Goal: Information Seeking & Learning: Learn about a topic

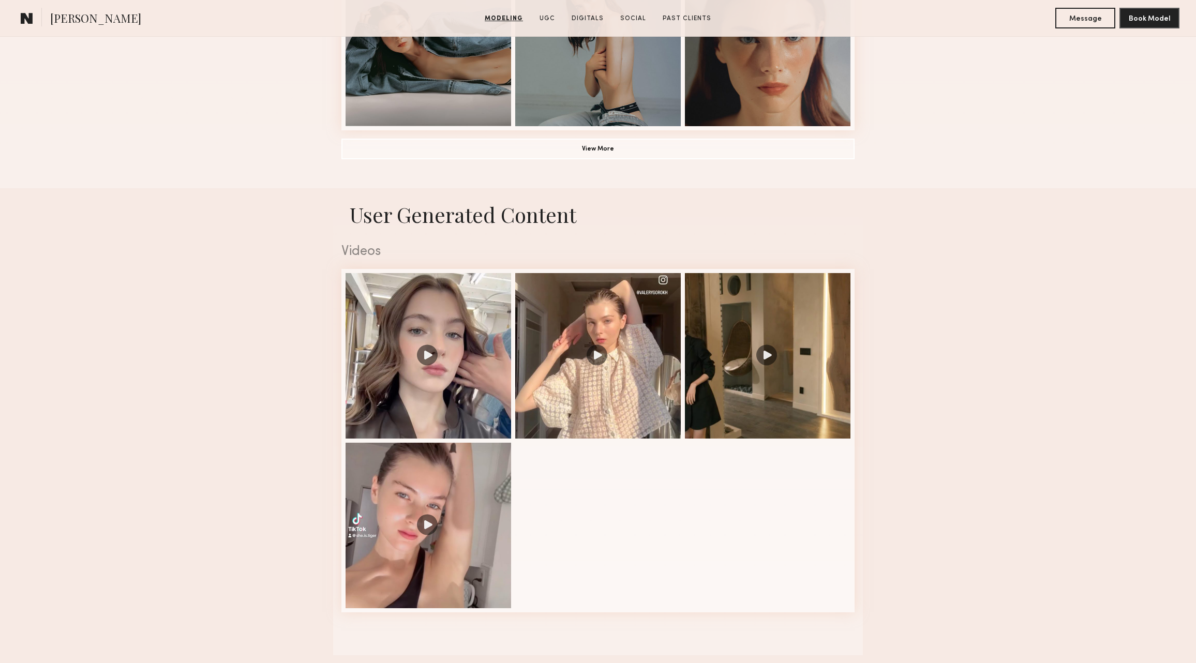
scroll to position [756, 0]
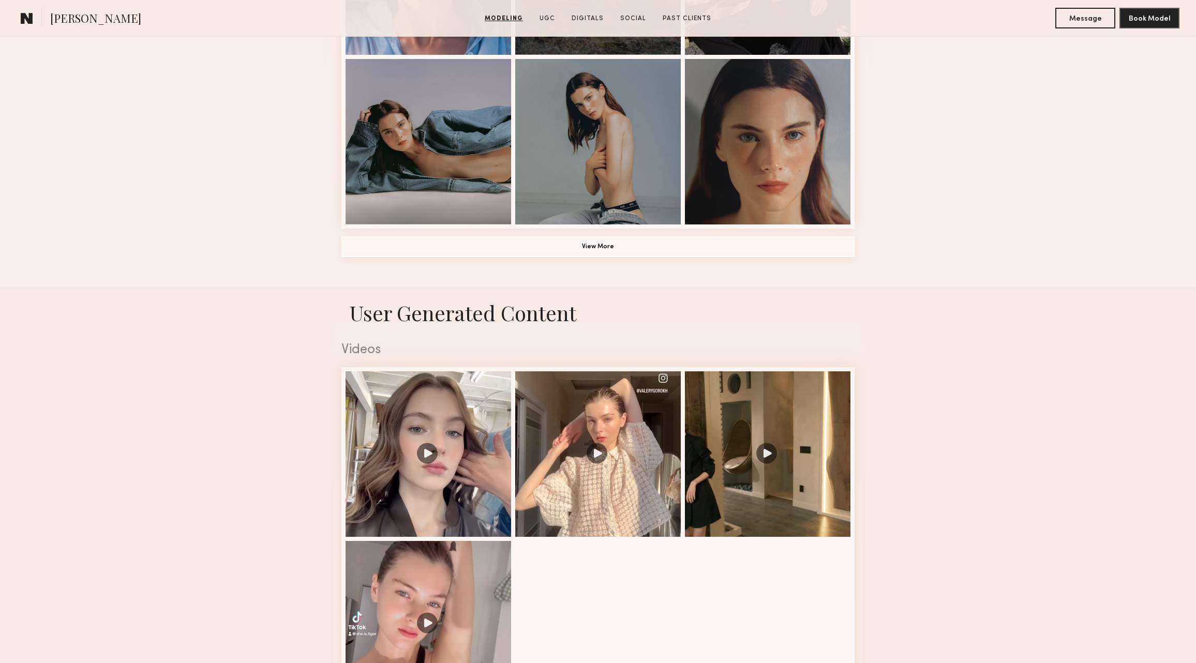
click at [623, 249] on button "View More" at bounding box center [597, 246] width 513 height 21
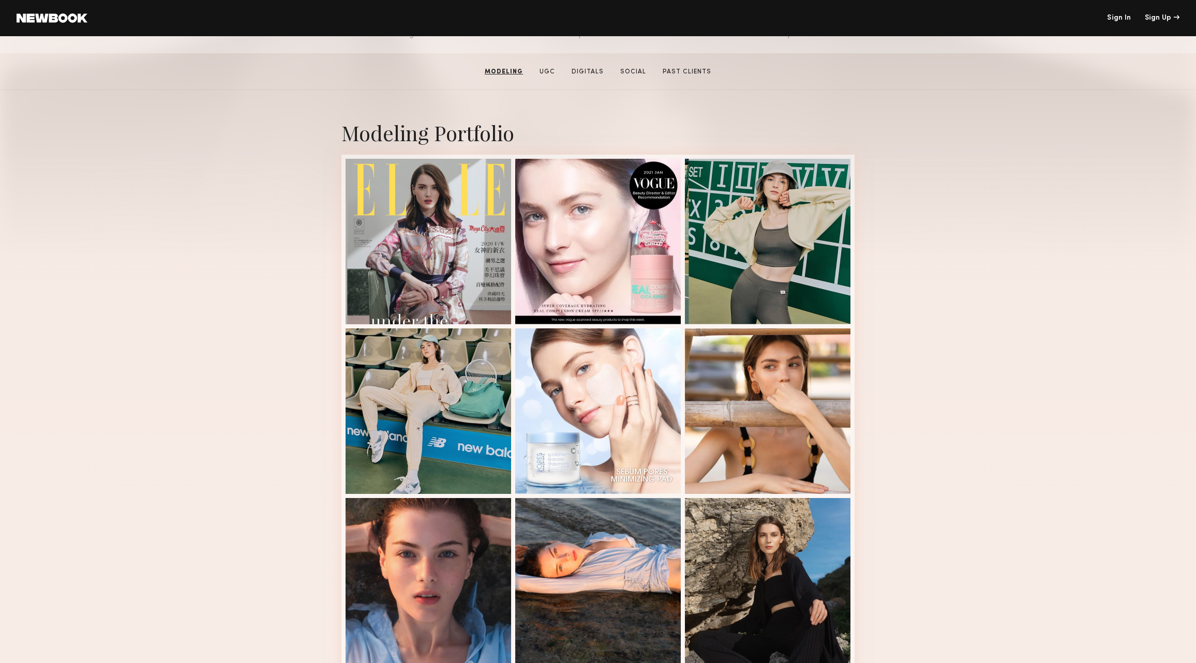
scroll to position [26, 0]
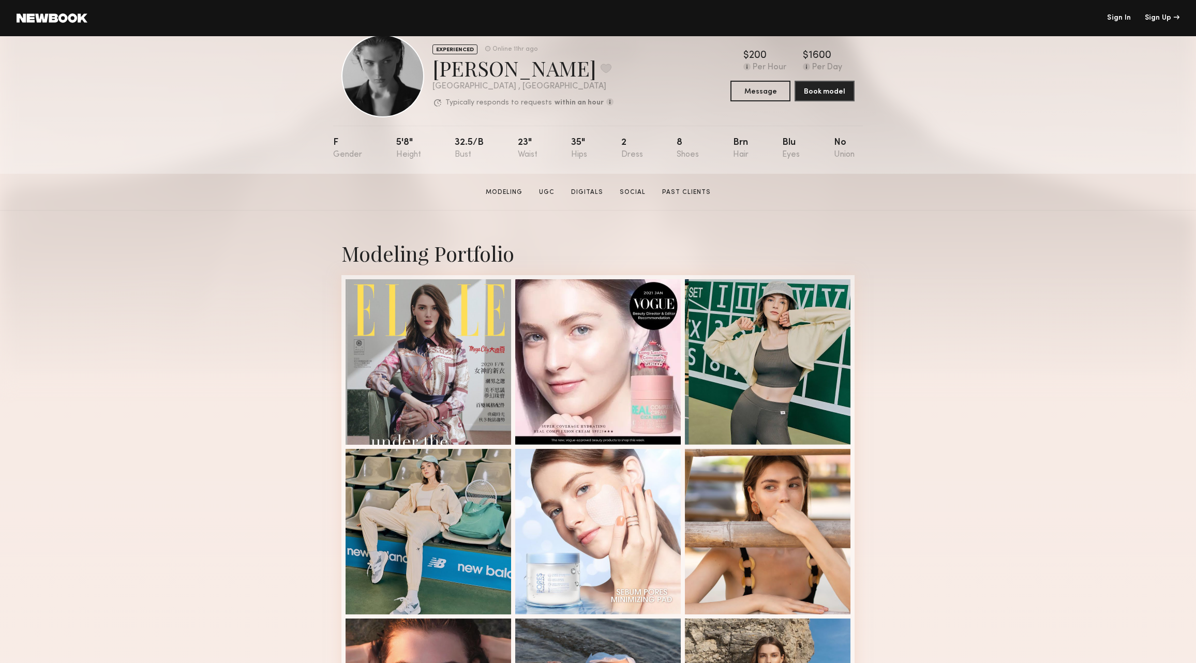
drag, startPoint x: 594, startPoint y: 178, endPoint x: 602, endPoint y: 182, distance: 8.6
click at [594, 178] on section "[PERSON_NAME] Modeling UGC Digitals Social Past Clients Message Book Model" at bounding box center [598, 192] width 1196 height 37
click at [644, 196] on link "Social" at bounding box center [633, 192] width 34 height 9
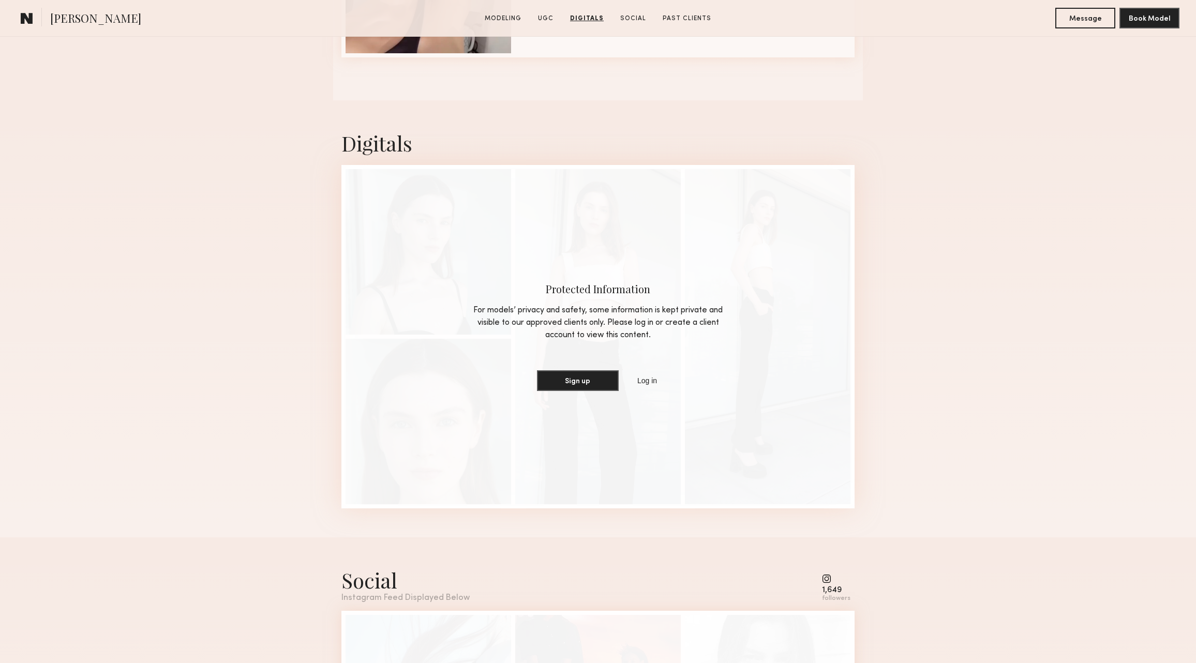
scroll to position [2534, 0]
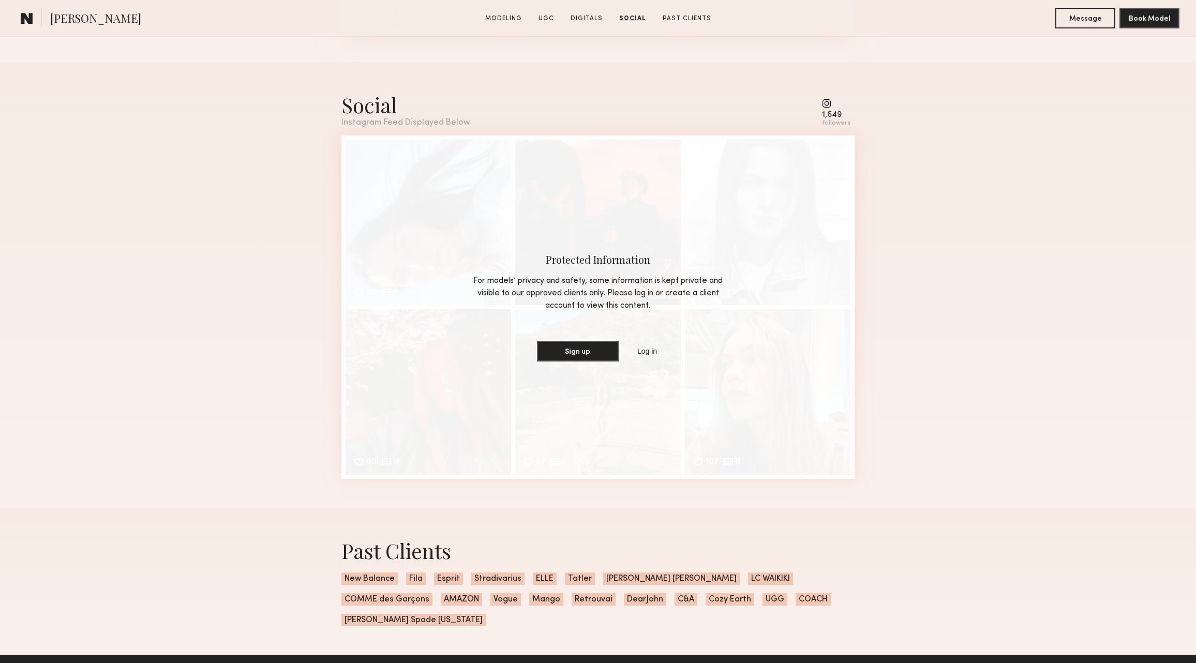
click at [829, 105] on common-icon at bounding box center [836, 103] width 28 height 9
click at [830, 111] on div "1,649" at bounding box center [836, 115] width 28 height 8
click at [831, 113] on div "1,649" at bounding box center [836, 115] width 28 height 8
click at [836, 124] on div "followers" at bounding box center [836, 123] width 28 height 8
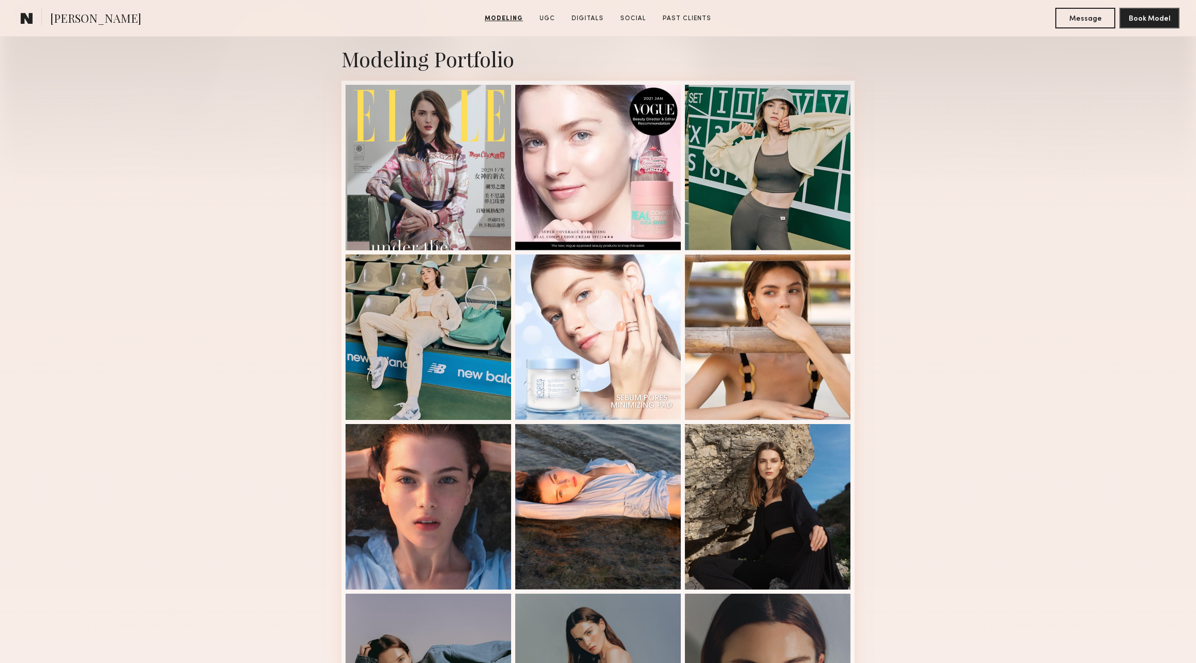
scroll to position [306, 0]
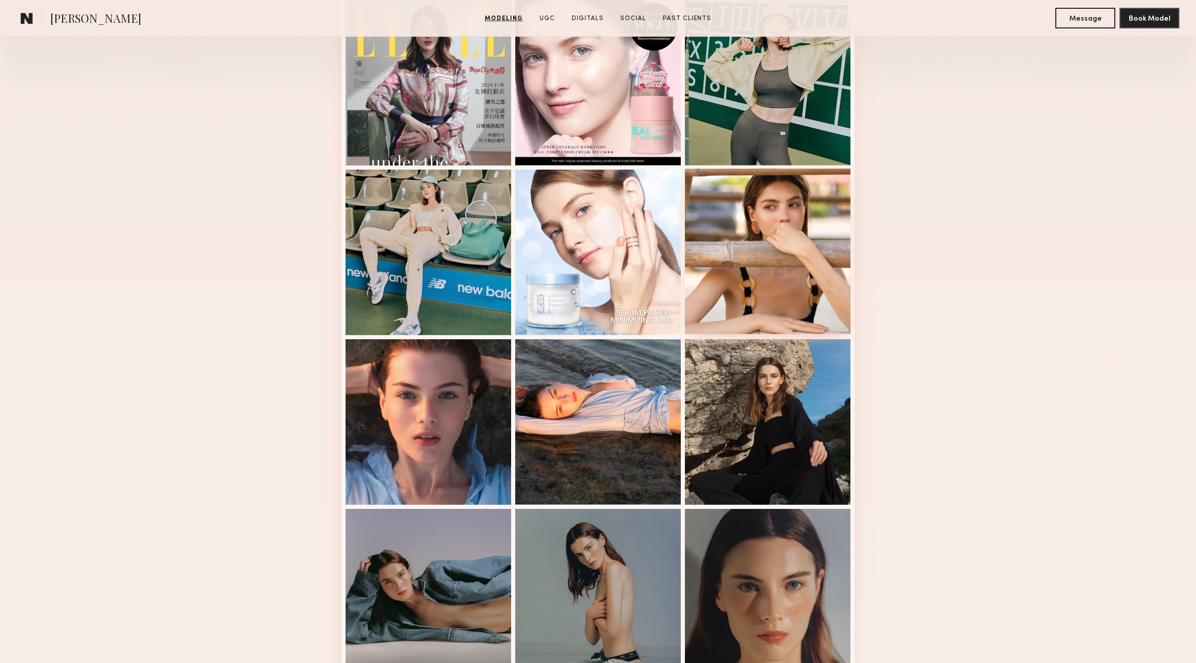
click at [831, 208] on div at bounding box center [768, 252] width 166 height 166
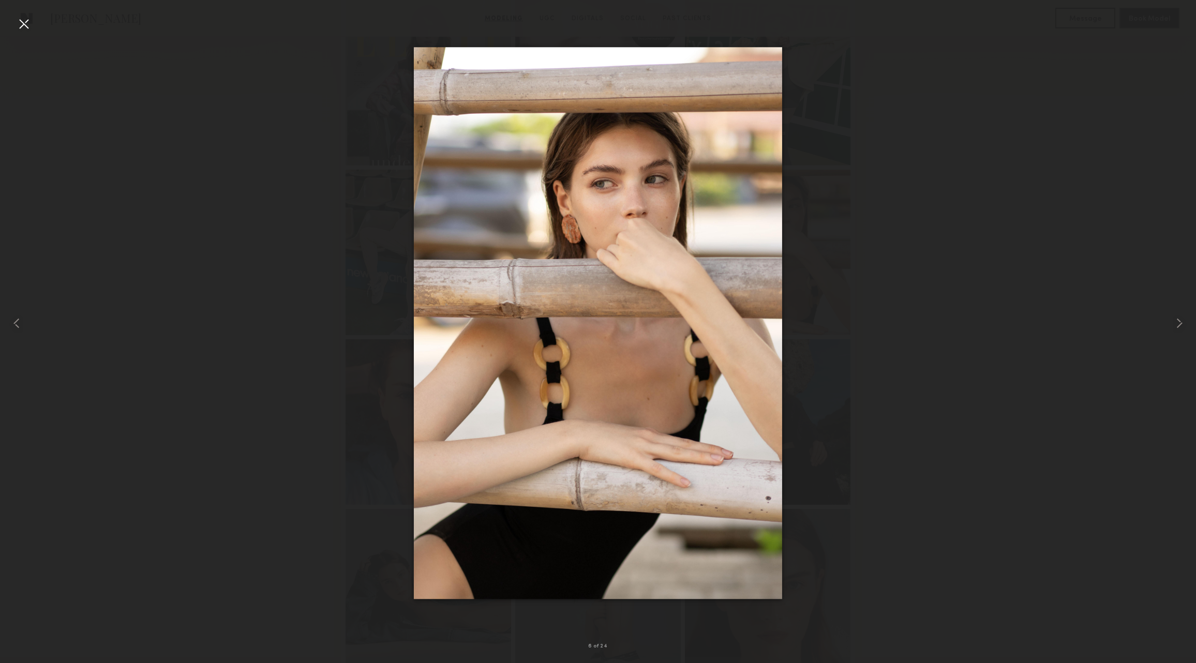
click at [953, 217] on div at bounding box center [598, 324] width 1196 height 614
drag, startPoint x: 21, startPoint y: 26, endPoint x: 48, endPoint y: 29, distance: 26.5
click at [21, 26] on div at bounding box center [24, 24] width 17 height 17
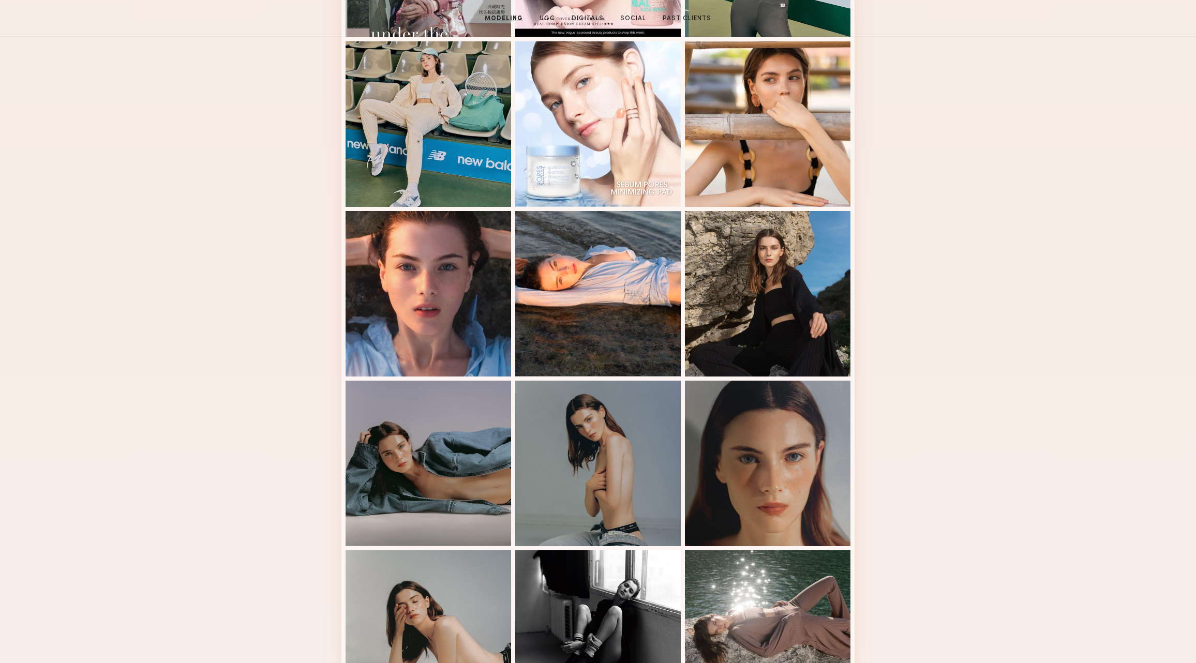
scroll to position [0, 0]
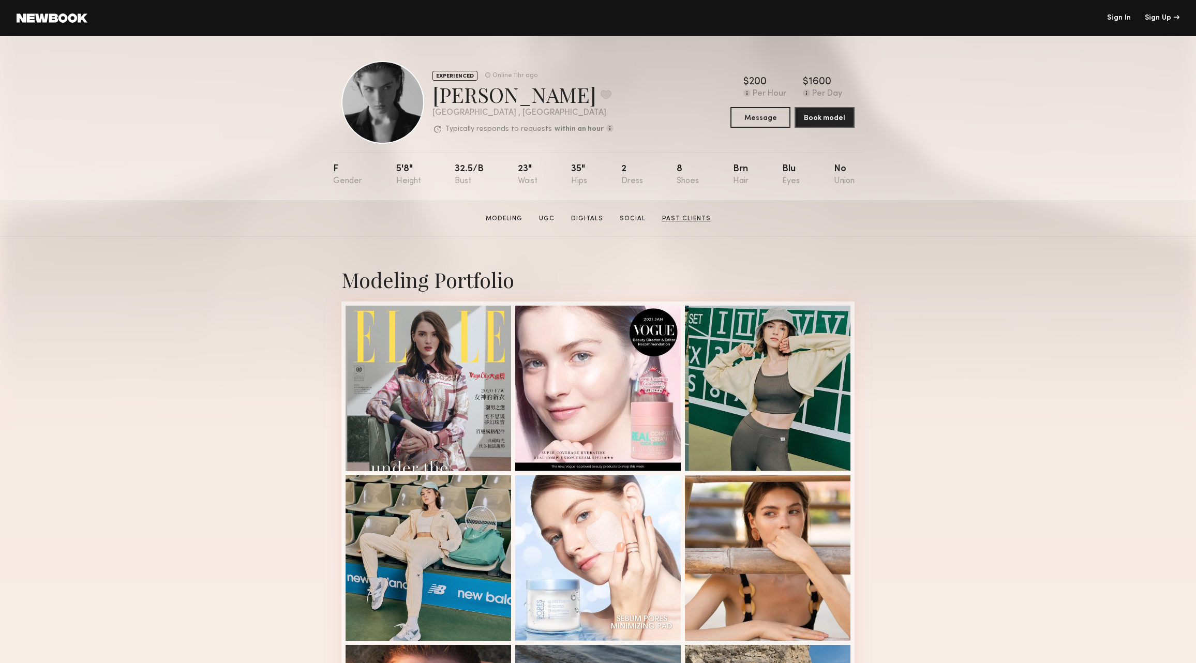
click at [664, 215] on link "Past Clients" at bounding box center [686, 218] width 57 height 9
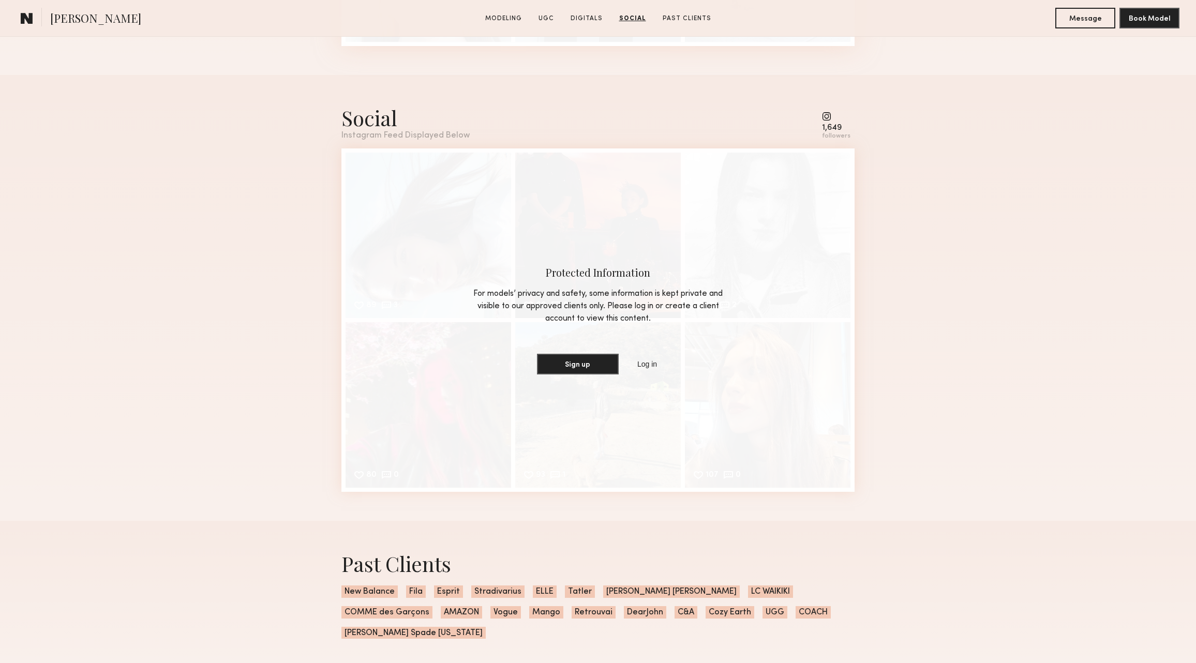
scroll to position [2450, 0]
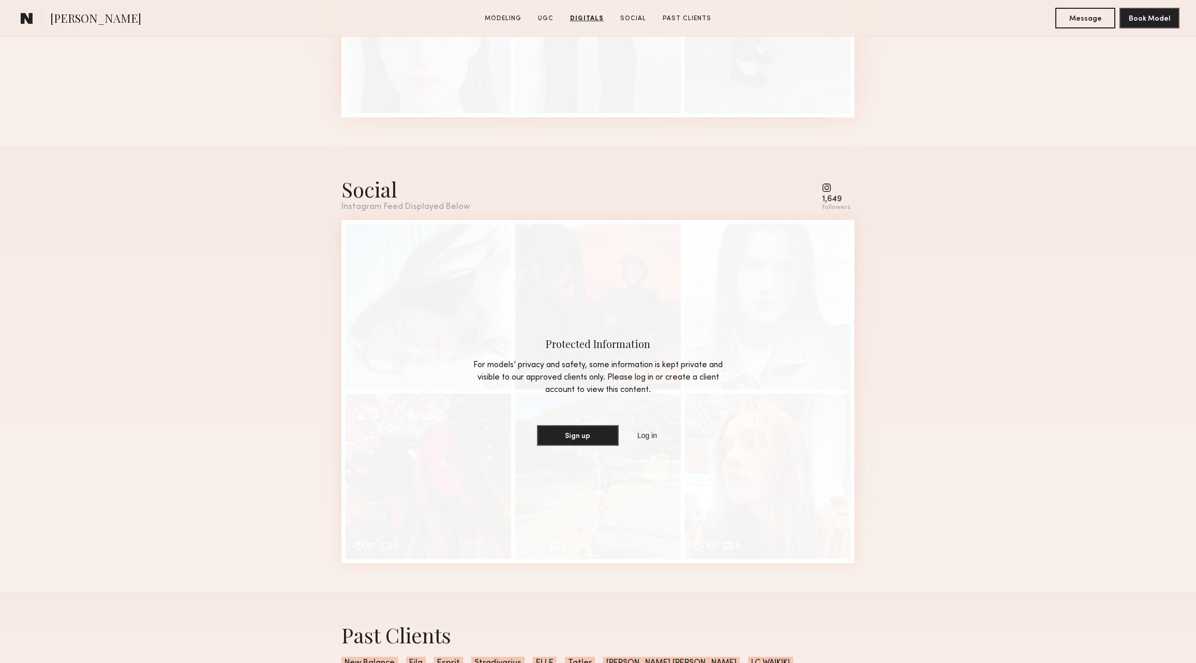
click at [834, 191] on common-icon at bounding box center [836, 187] width 28 height 9
click at [829, 187] on common-icon at bounding box center [836, 187] width 28 height 9
click at [829, 189] on common-icon at bounding box center [836, 187] width 28 height 9
click at [402, 203] on div "Instagram Feed Displayed Below" at bounding box center [405, 207] width 128 height 9
click at [480, 282] on div "Protected Information For models’ privacy and safety, some information is kept …" at bounding box center [597, 391] width 513 height 343
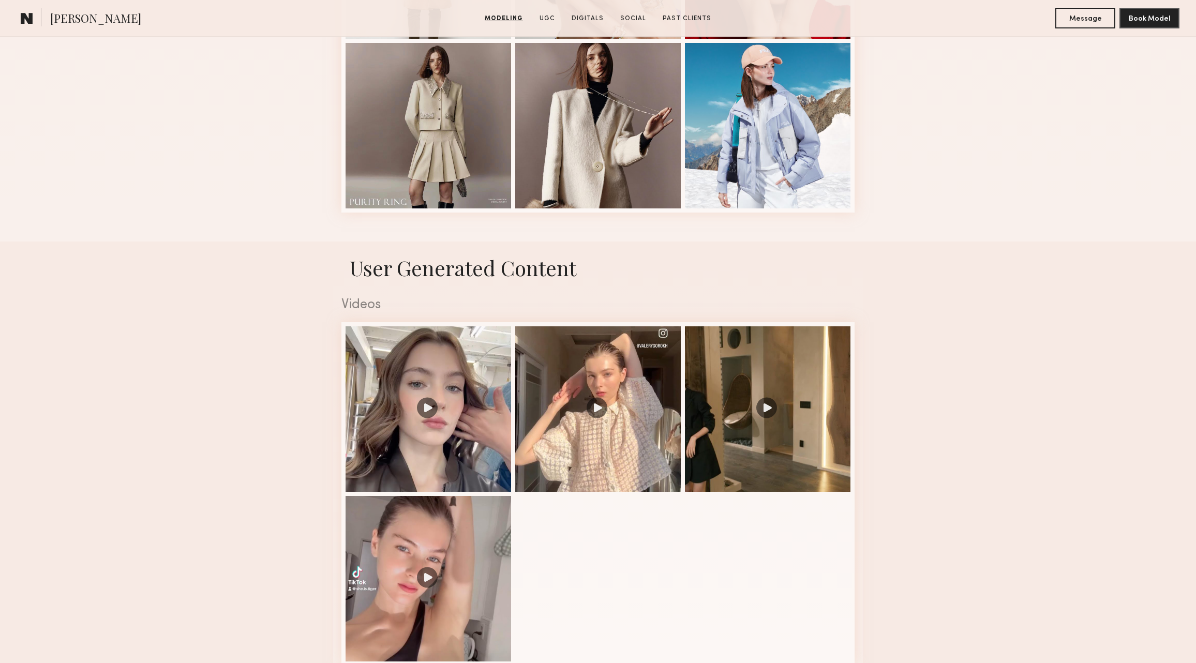
scroll to position [1525, 0]
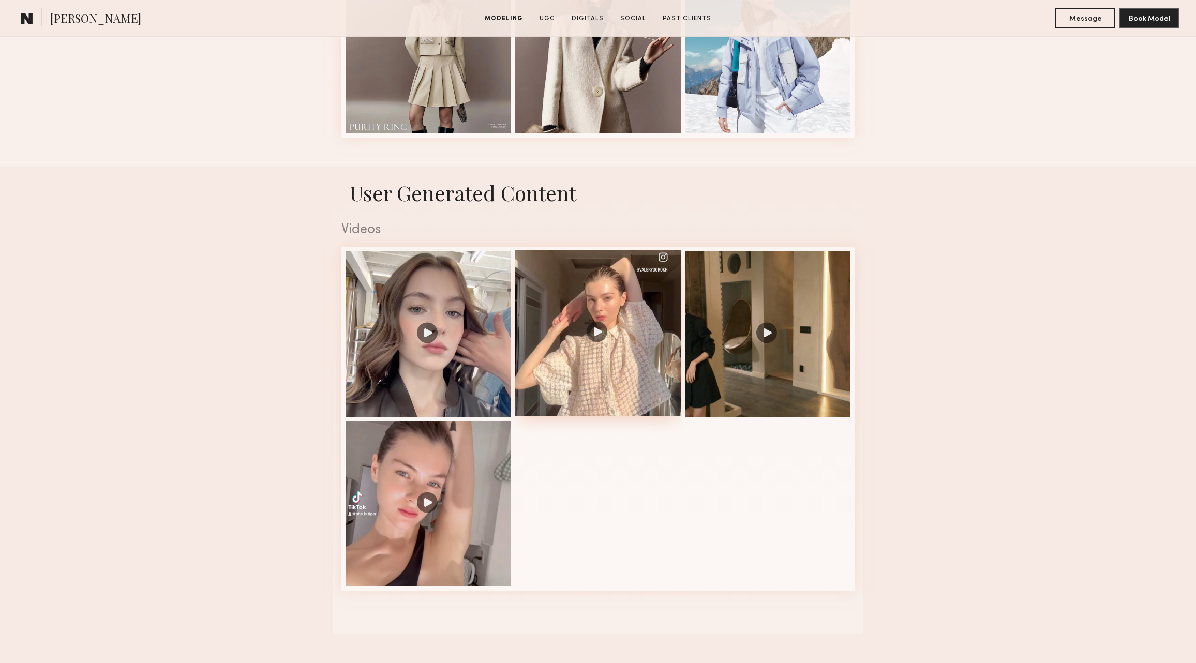
click at [616, 284] on div at bounding box center [598, 333] width 166 height 166
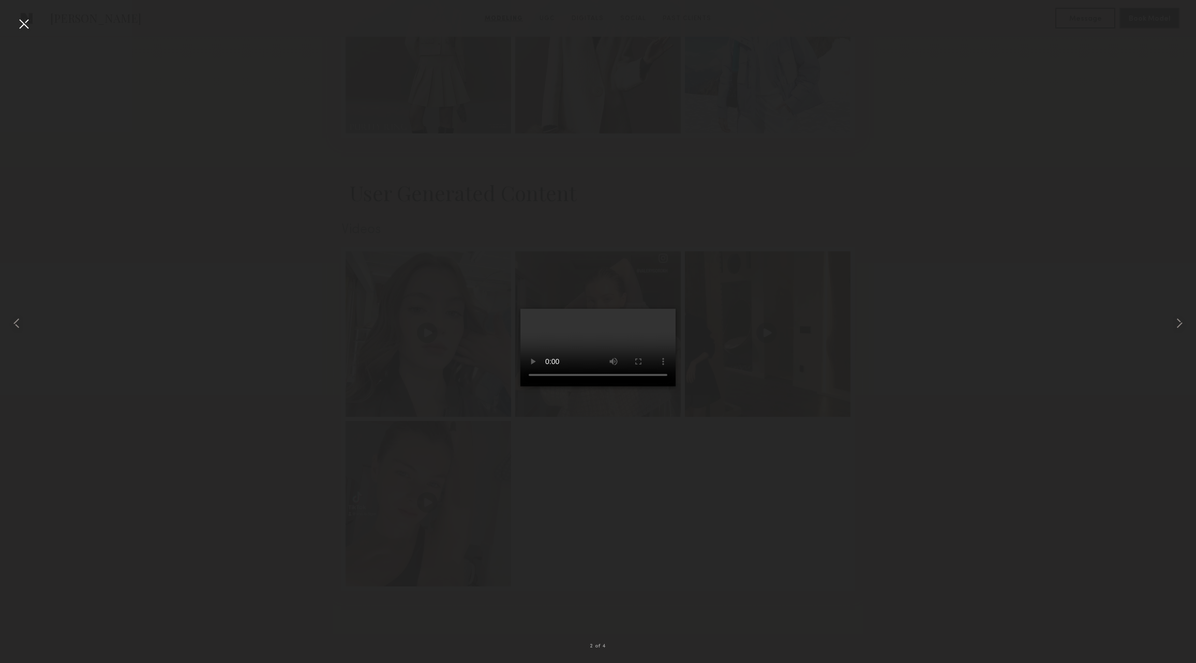
click at [925, 328] on div at bounding box center [598, 324] width 1196 height 614
click at [936, 327] on div at bounding box center [598, 324] width 1196 height 614
click at [1171, 313] on div at bounding box center [1172, 324] width 48 height 614
click at [17, 328] on common-icon at bounding box center [16, 323] width 17 height 17
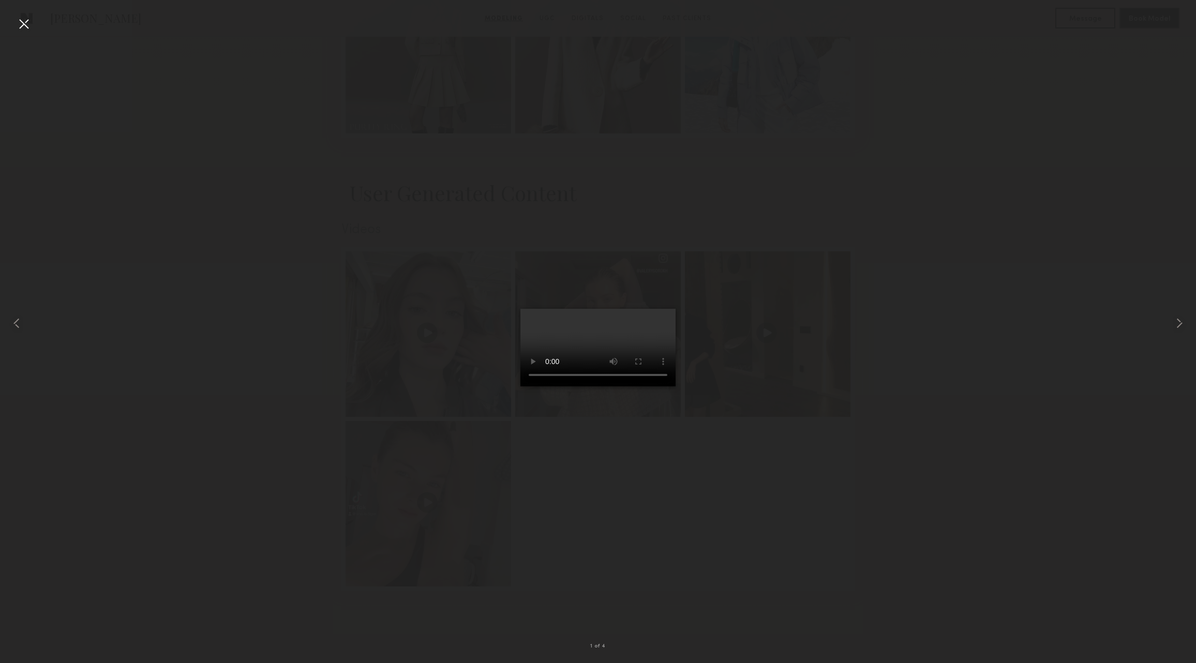
click at [923, 543] on div at bounding box center [598, 324] width 1196 height 614
click at [20, 21] on div at bounding box center [24, 24] width 17 height 17
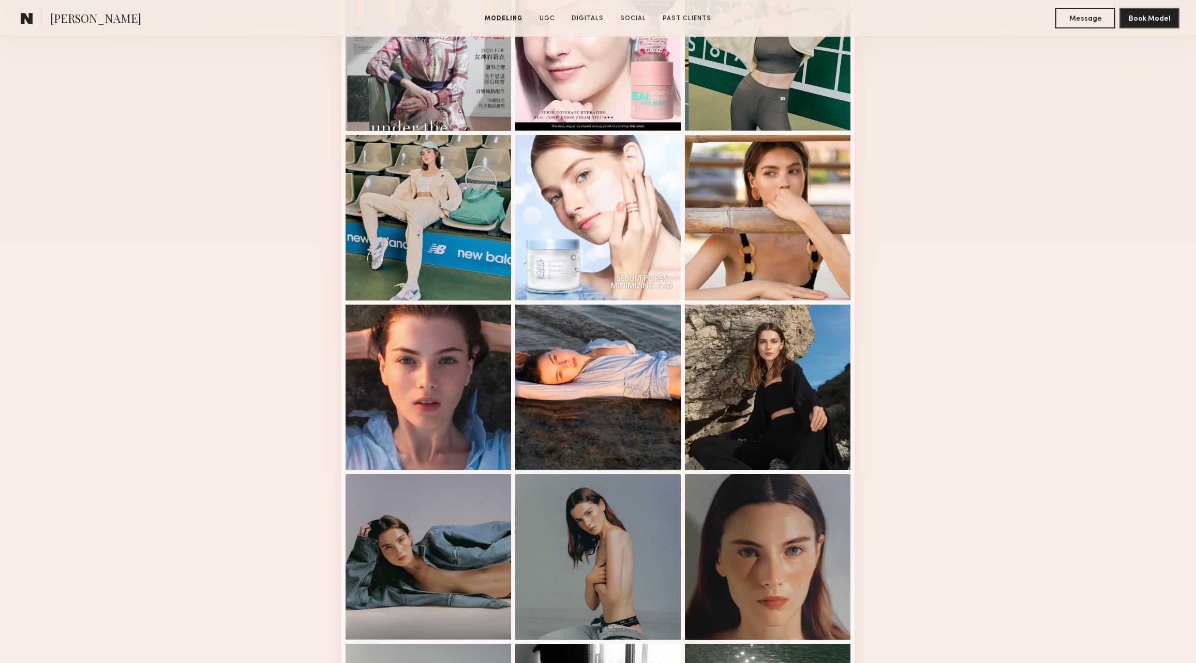
scroll to position [289, 0]
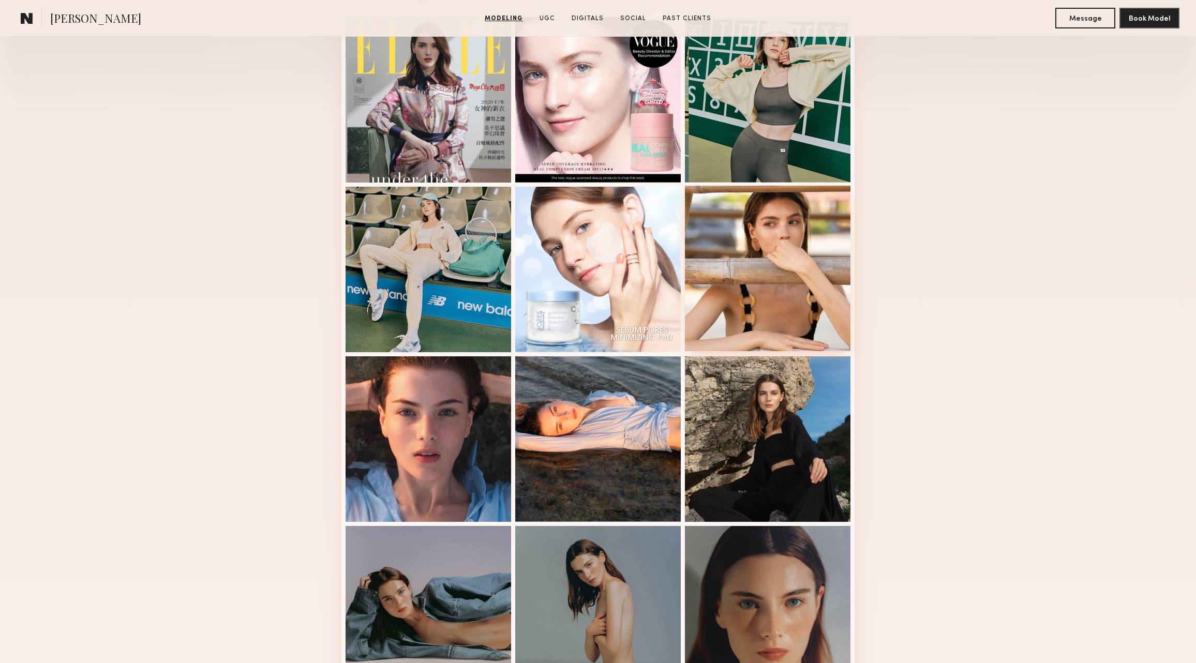
click at [794, 275] on div at bounding box center [768, 269] width 166 height 166
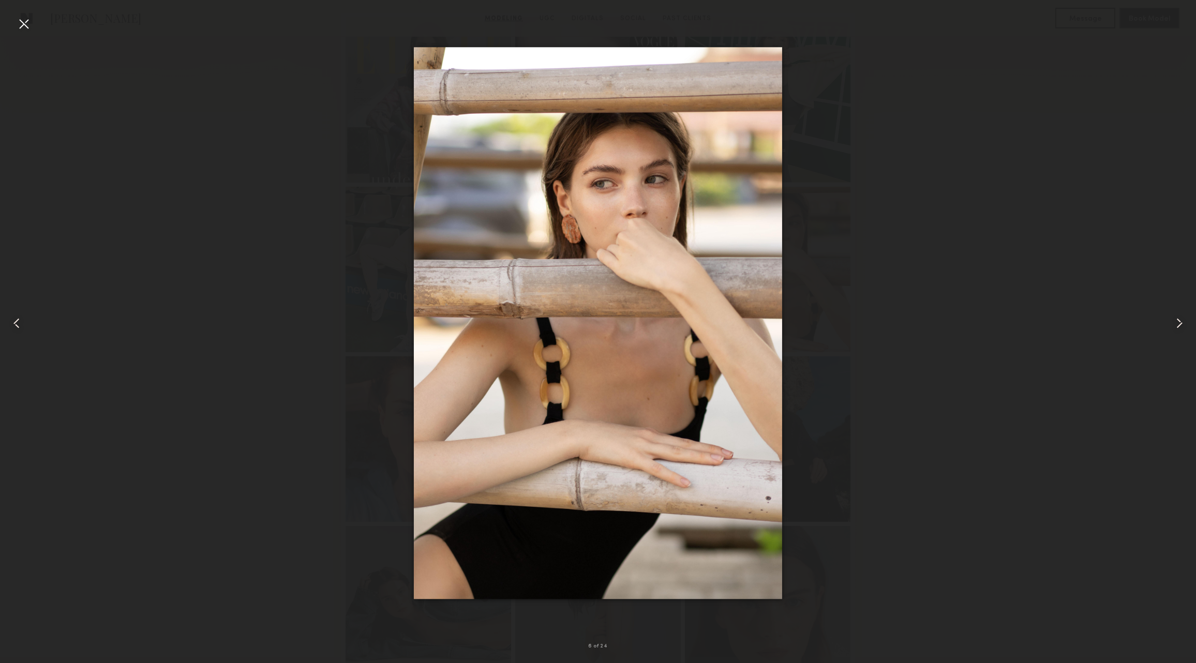
click at [901, 305] on div at bounding box center [598, 324] width 1196 height 614
drag, startPoint x: 1012, startPoint y: 300, endPoint x: 1037, endPoint y: 279, distance: 32.3
click at [1012, 300] on div at bounding box center [598, 324] width 1196 height 614
click at [27, 25] on div at bounding box center [24, 24] width 17 height 17
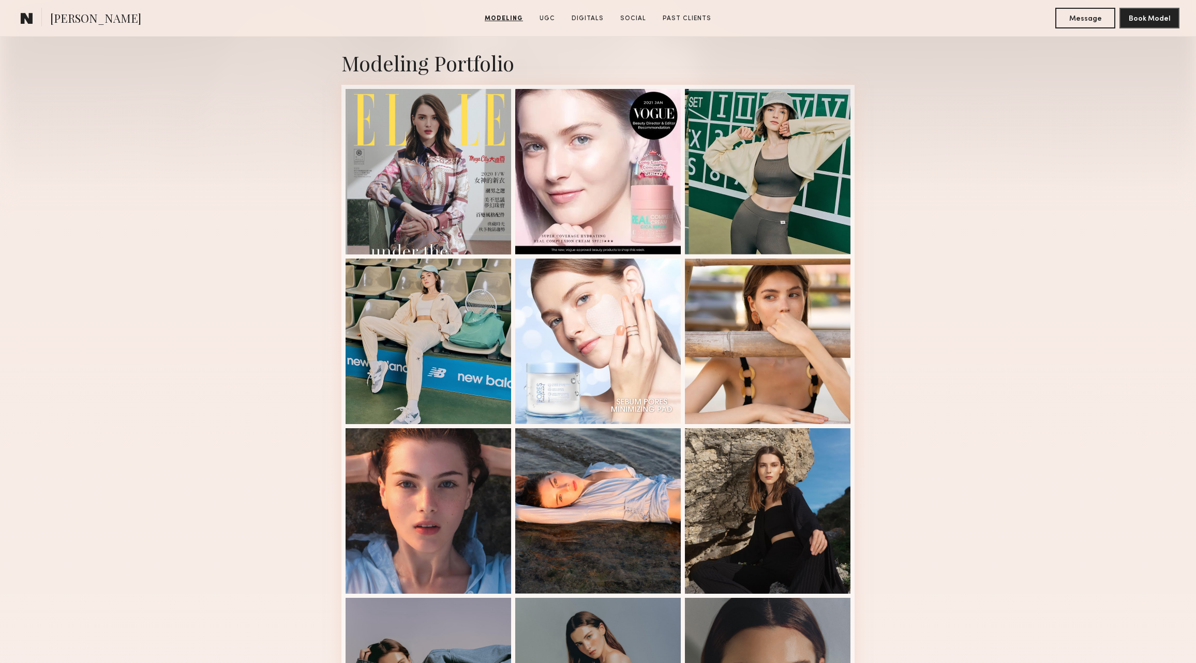
scroll to position [198, 0]
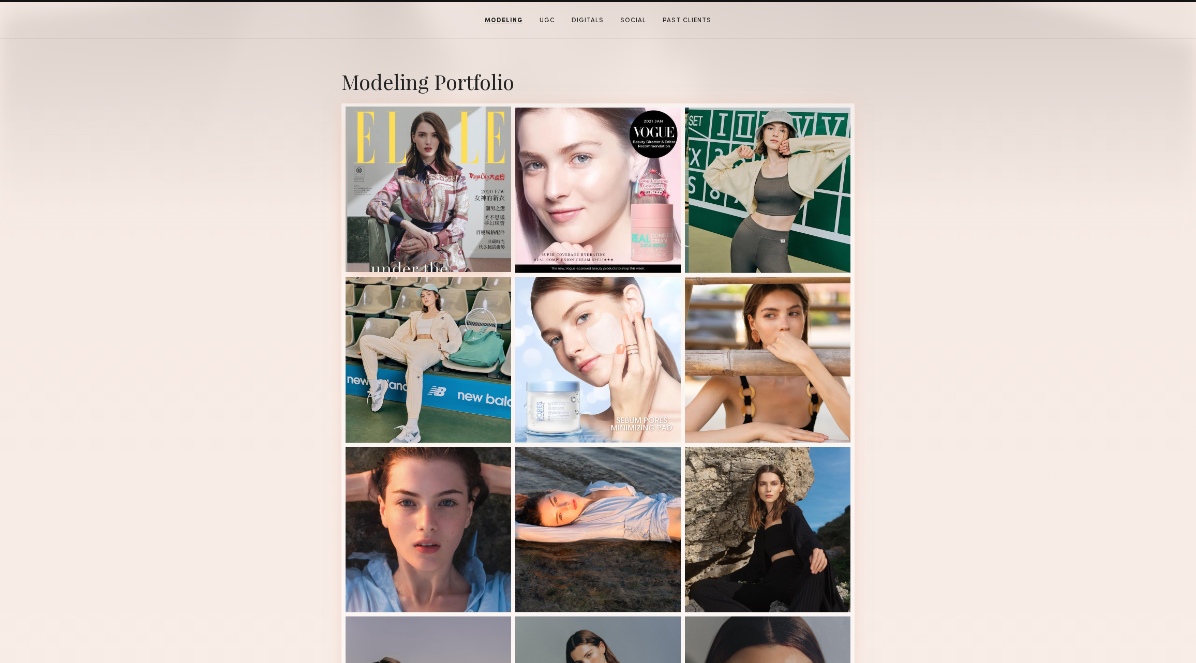
click at [422, 163] on div at bounding box center [429, 190] width 166 height 166
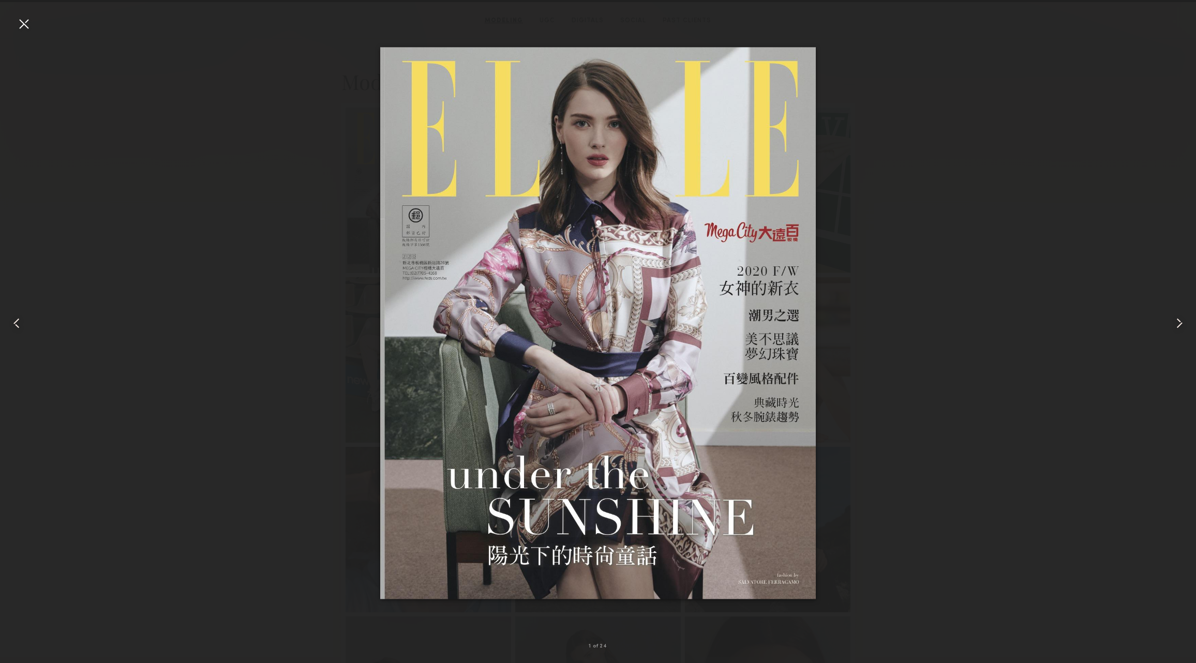
click at [909, 394] on div at bounding box center [598, 324] width 1196 height 614
click at [884, 291] on div at bounding box center [598, 324] width 1196 height 614
click at [897, 340] on div at bounding box center [598, 324] width 1196 height 614
drag, startPoint x: 1036, startPoint y: 345, endPoint x: 1087, endPoint y: 187, distance: 165.9
click at [1036, 345] on div at bounding box center [598, 324] width 1196 height 614
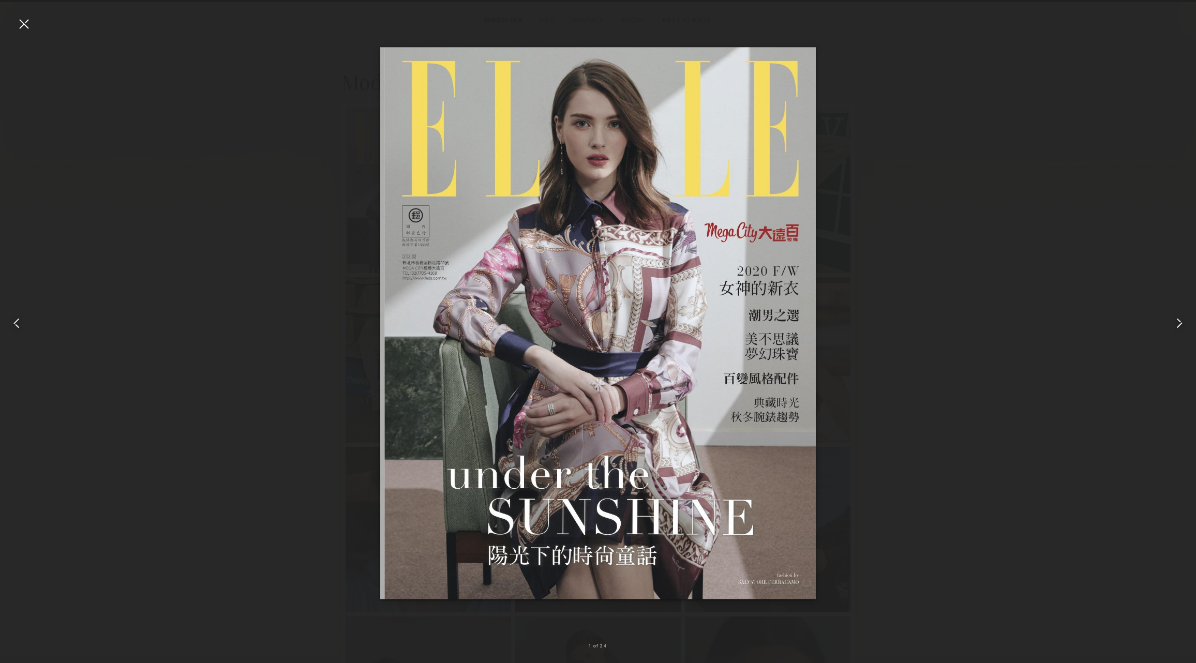
click at [29, 22] on div at bounding box center [24, 24] width 17 height 17
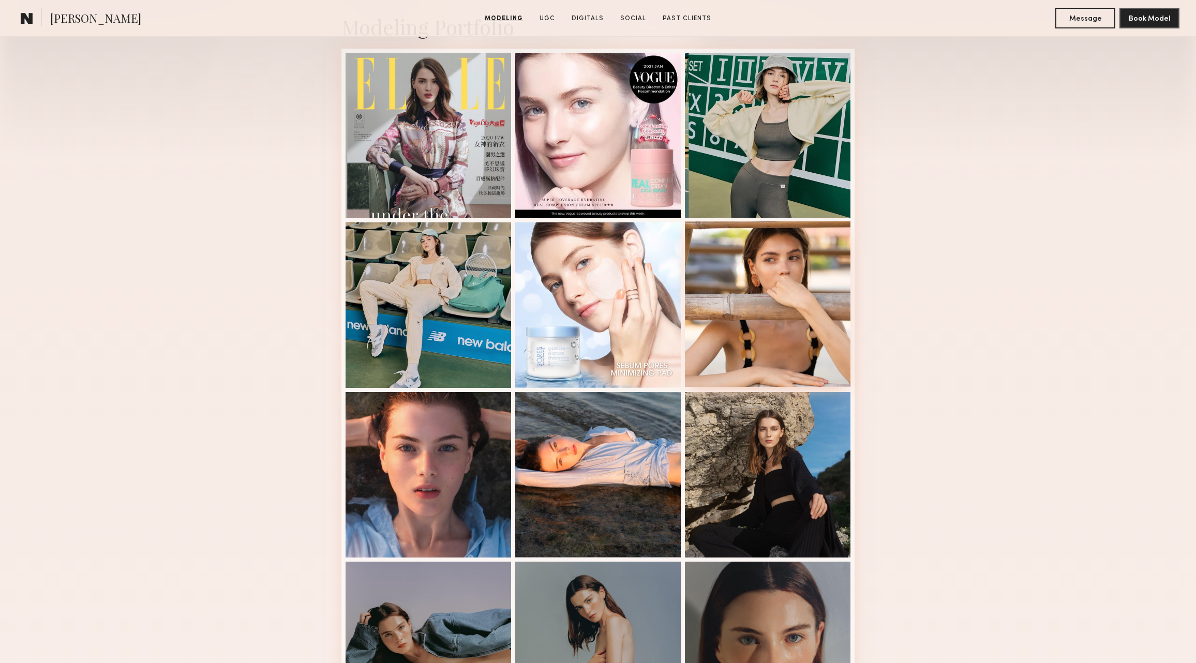
scroll to position [344, 0]
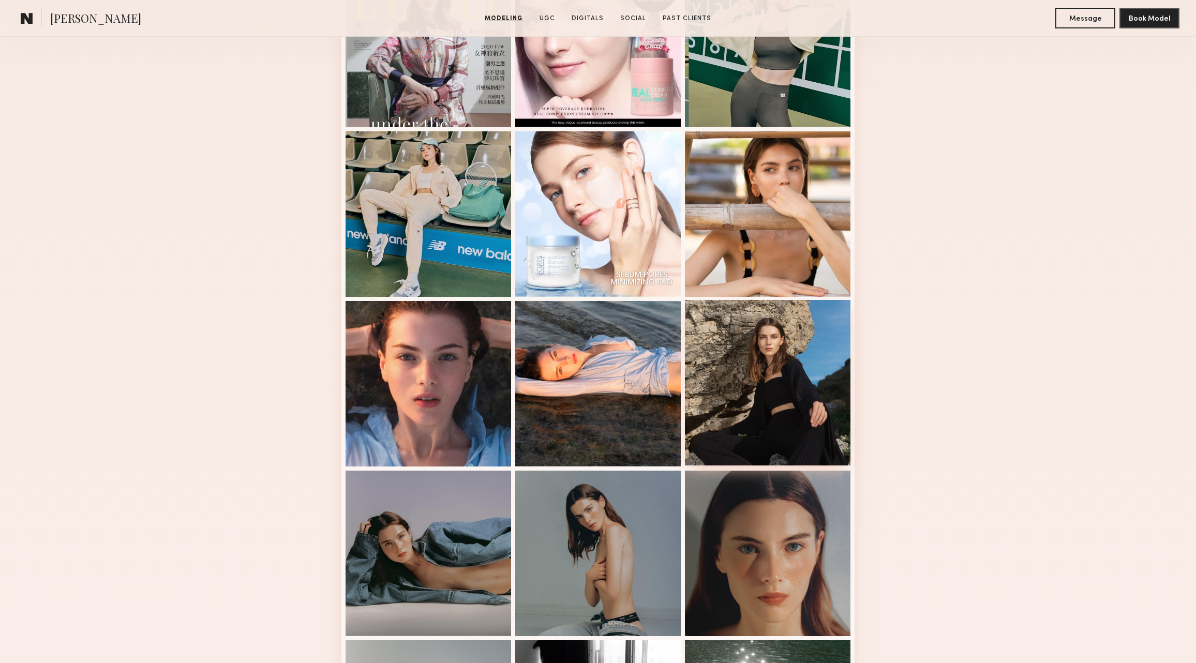
click at [759, 357] on div at bounding box center [768, 383] width 166 height 166
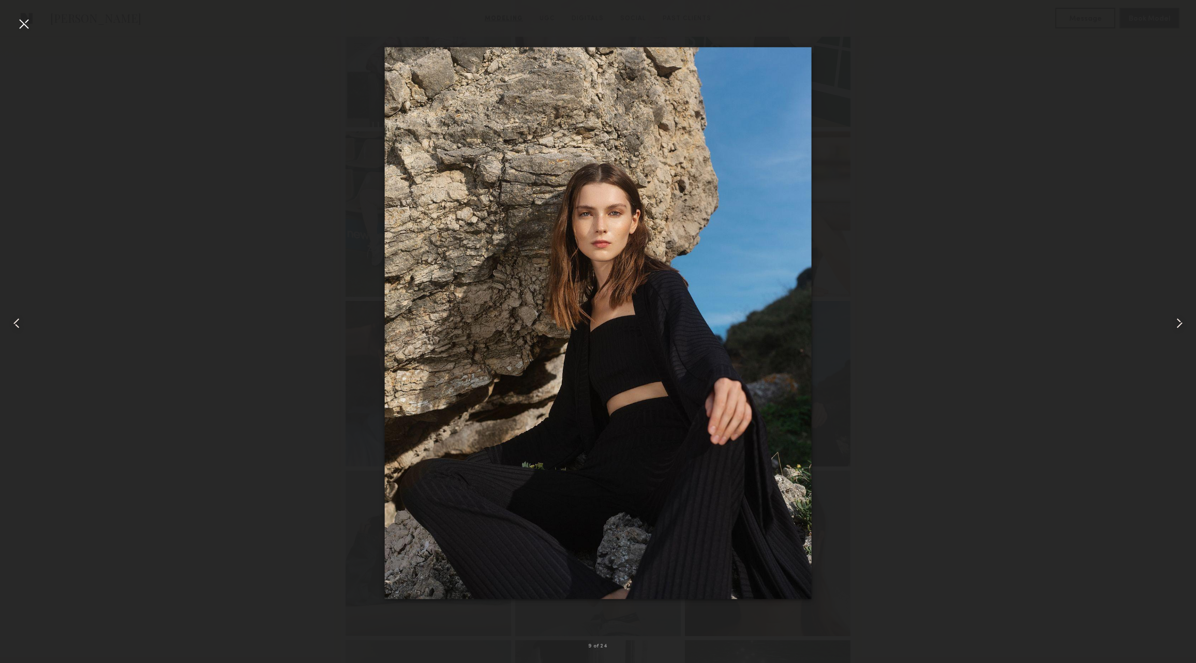
click at [29, 24] on div at bounding box center [24, 24] width 17 height 17
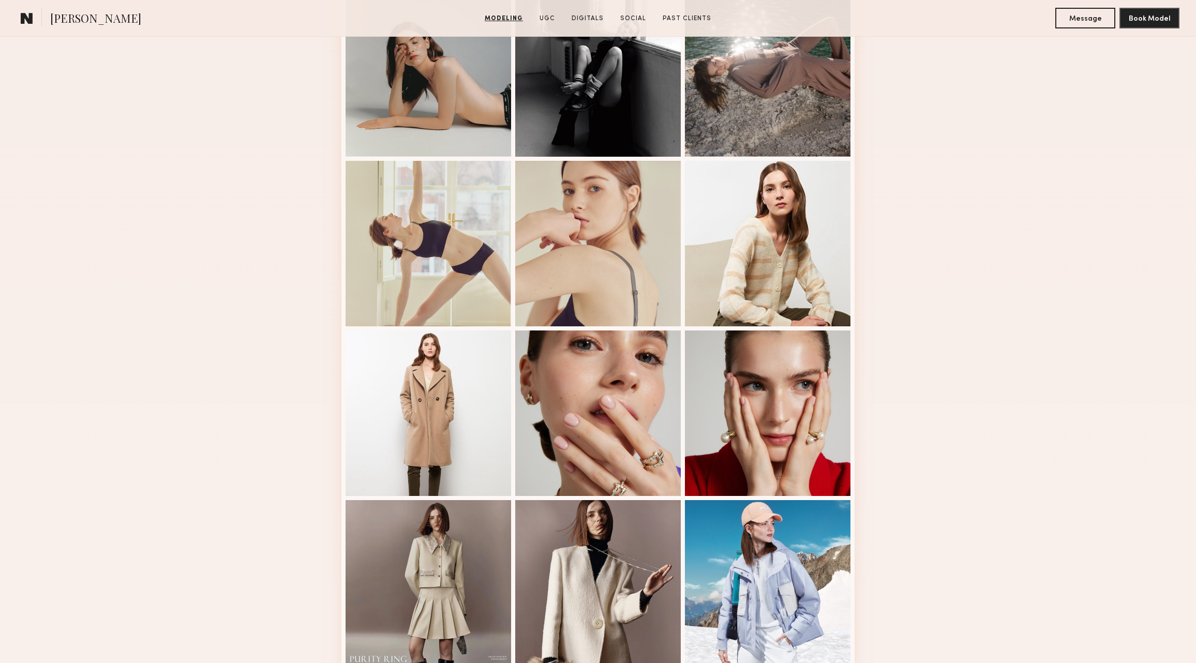
scroll to position [1062, 0]
